Goal: Information Seeking & Learning: Understand process/instructions

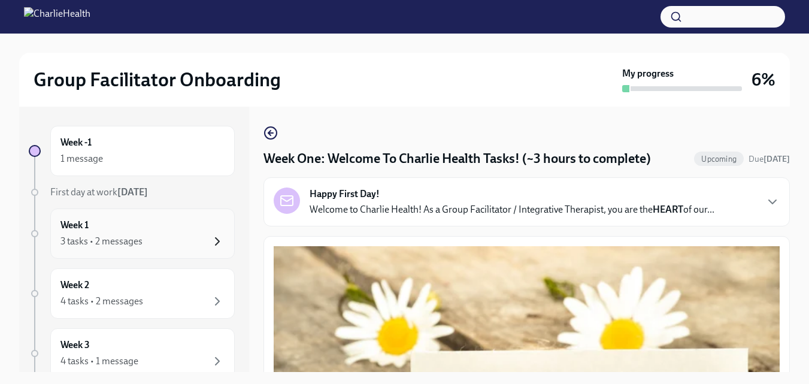
click at [210, 241] on icon "button" at bounding box center [217, 241] width 14 height 14
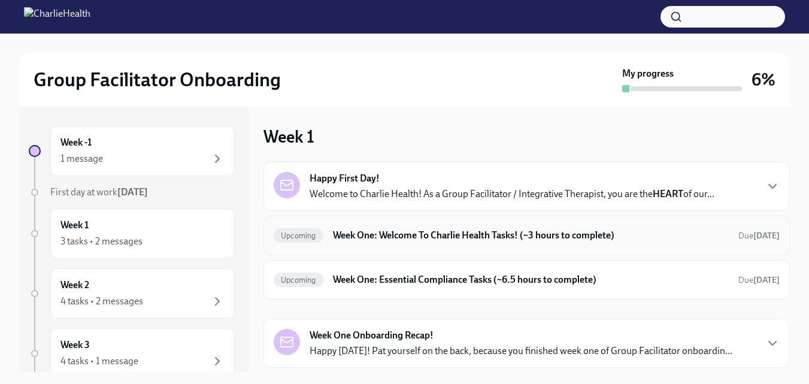
click at [378, 233] on h6 "Week One: Welcome To Charlie Health Tasks! (~3 hours to complete)" at bounding box center [531, 235] width 396 height 13
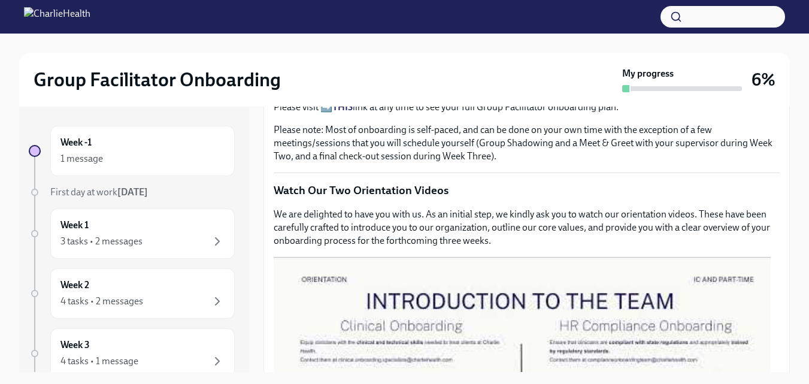
scroll to position [477, 0]
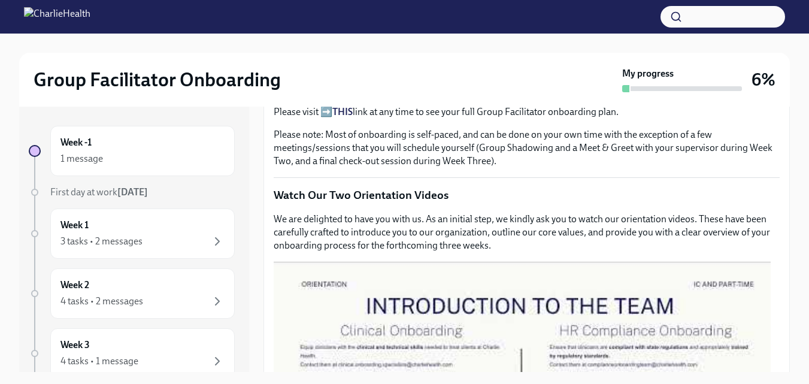
click at [505, 229] on p "We are delighted to have you with us. As an initial step, we kindly ask you to …" at bounding box center [527, 233] width 506 height 40
drag, startPoint x: 780, startPoint y: 201, endPoint x: 775, endPoint y: 183, distance: 18.2
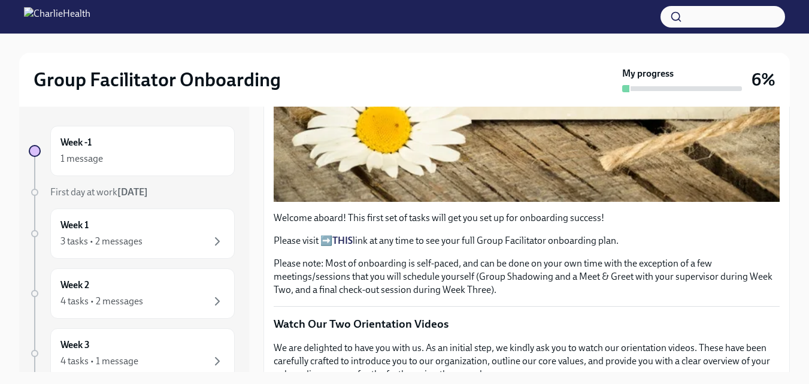
scroll to position [343, 0]
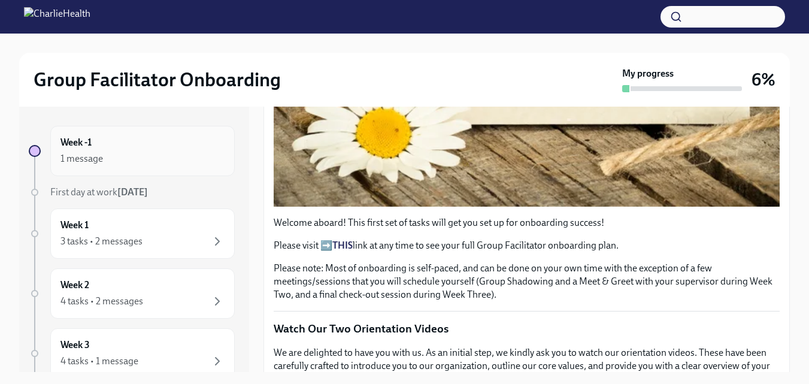
click at [92, 159] on div "1 message" at bounding box center [81, 158] width 43 height 13
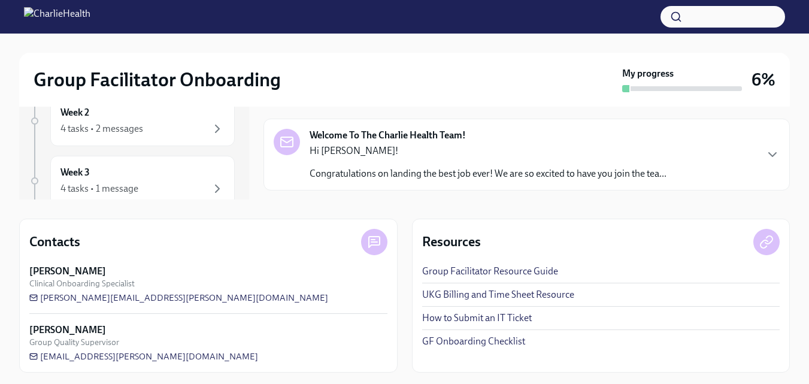
scroll to position [175, 0]
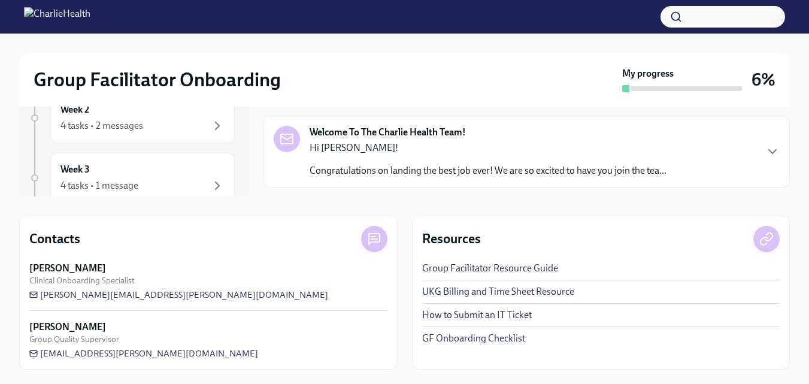
click at [520, 265] on link "Group Facilitator Resource Guide" at bounding box center [490, 268] width 136 height 13
click at [111, 295] on span "[PERSON_NAME][EMAIL_ADDRESS][PERSON_NAME][DOMAIN_NAME]" at bounding box center [178, 295] width 299 height 12
drag, startPoint x: 189, startPoint y: 295, endPoint x: 122, endPoint y: 293, distance: 67.7
click at [122, 293] on div "[PERSON_NAME] Clinical Onboarding Specialist [PERSON_NAME][EMAIL_ADDRESS][PERSO…" at bounding box center [208, 281] width 358 height 39
click at [484, 289] on link "UKG Billing and Time Sheet Resource" at bounding box center [498, 291] width 152 height 13
